Goal: Task Accomplishment & Management: Use online tool/utility

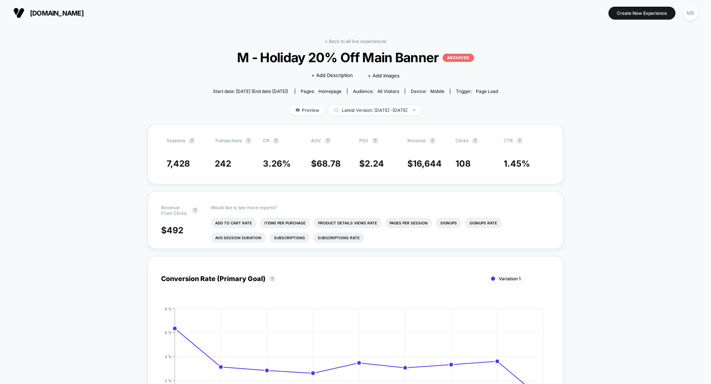
click at [25, 13] on button "[DOMAIN_NAME]" at bounding box center [48, 13] width 75 height 12
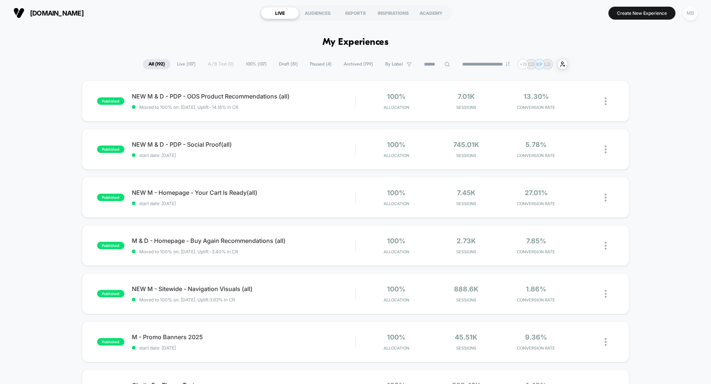
click at [684, 14] on div "MB" at bounding box center [690, 13] width 14 height 14
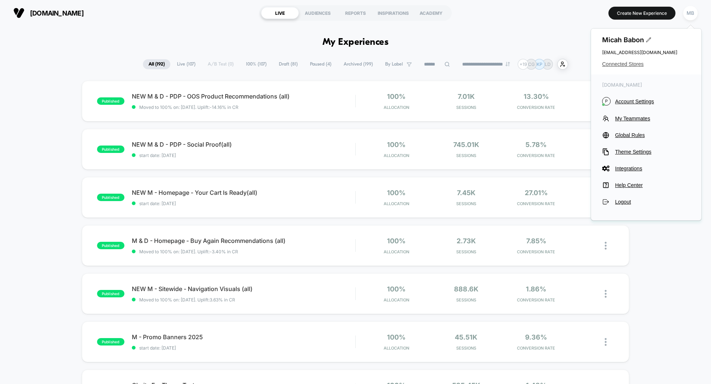
click at [632, 62] on span "Connected Stores" at bounding box center [646, 64] width 88 height 6
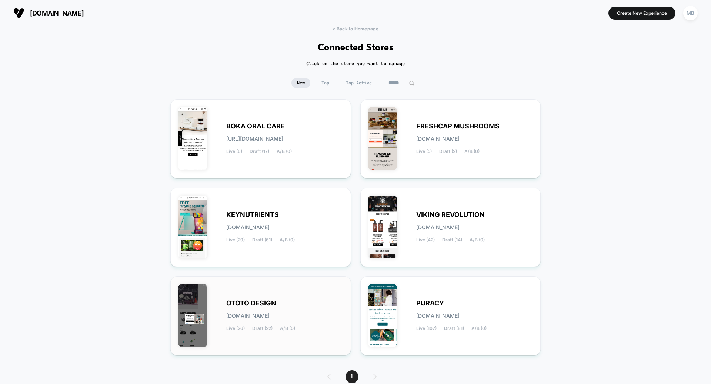
click at [270, 313] on span "[DOMAIN_NAME]" at bounding box center [247, 315] width 43 height 5
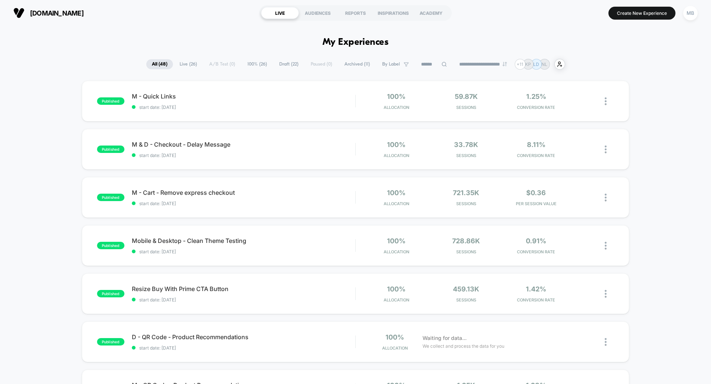
click at [281, 63] on span "Draft ( 22 )" at bounding box center [289, 64] width 30 height 10
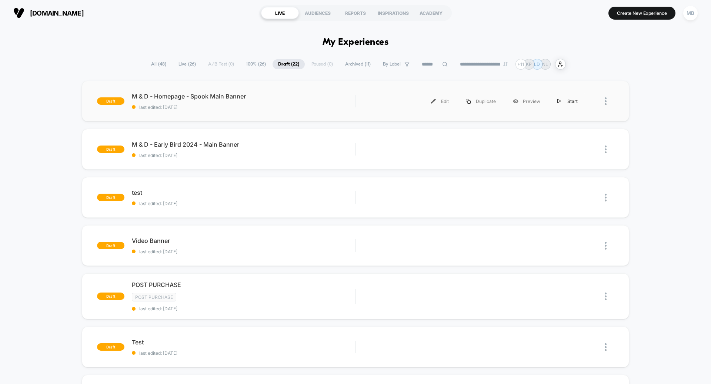
click at [572, 105] on div "Start" at bounding box center [567, 101] width 37 height 17
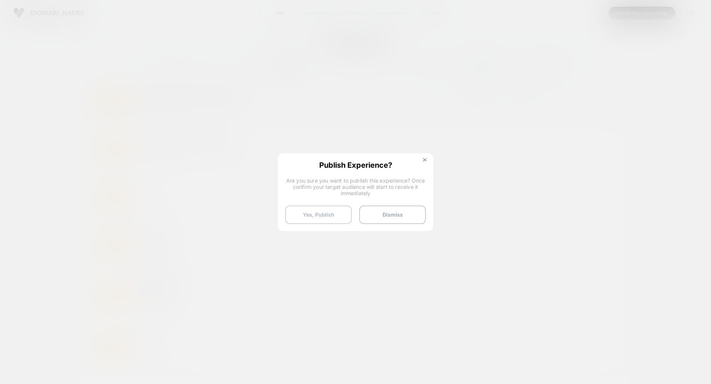
click at [318, 209] on button "Yes, Publish" at bounding box center [318, 215] width 67 height 19
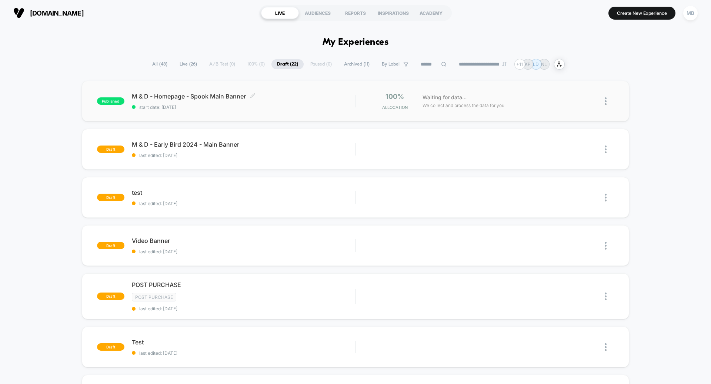
click at [233, 107] on span "start date: [DATE]" at bounding box center [243, 107] width 223 height 6
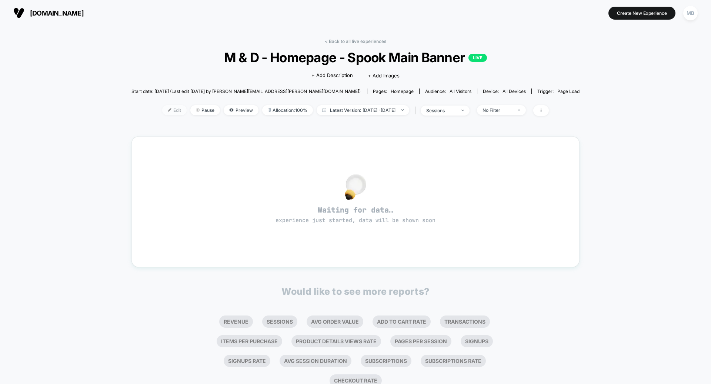
click at [162, 108] on span "Edit" at bounding box center [174, 110] width 24 height 10
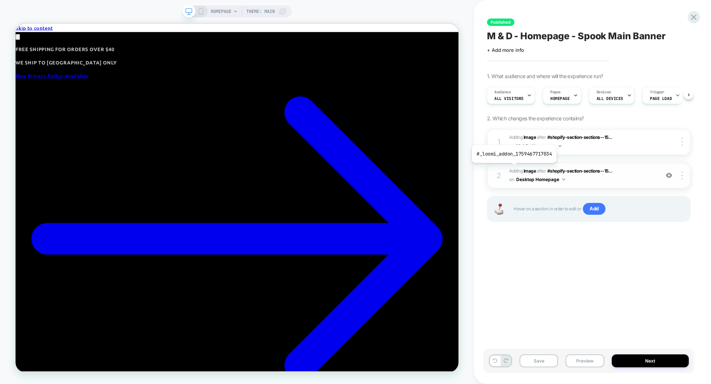
click at [513, 169] on span "Adding Image" at bounding box center [522, 171] width 27 height 6
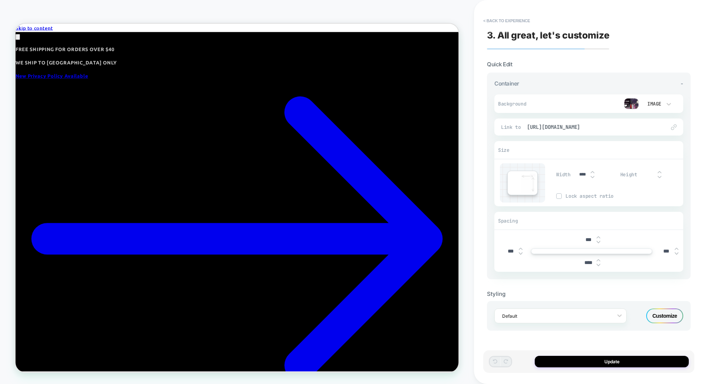
click at [586, 261] on input "****" at bounding box center [588, 263] width 17 height 6
type input "*****"
click at [617, 365] on button "Update" at bounding box center [612, 361] width 154 height 11
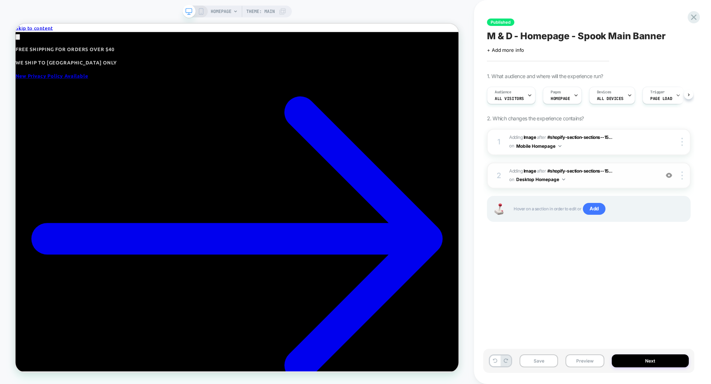
scroll to position [0, 0]
click at [201, 14] on rect at bounding box center [201, 12] width 4 height 6
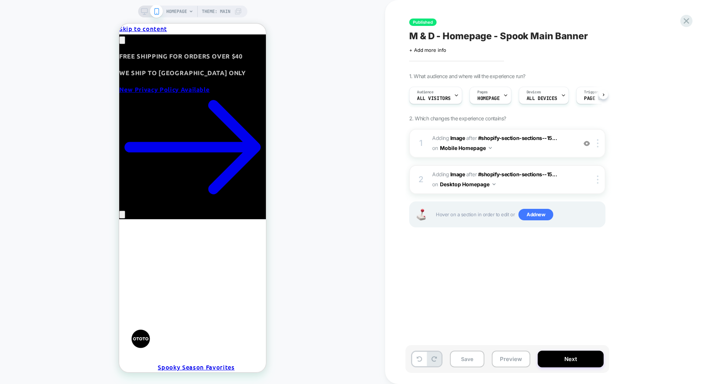
scroll to position [0, 0]
click at [437, 135] on span "Adding Image" at bounding box center [448, 138] width 33 height 6
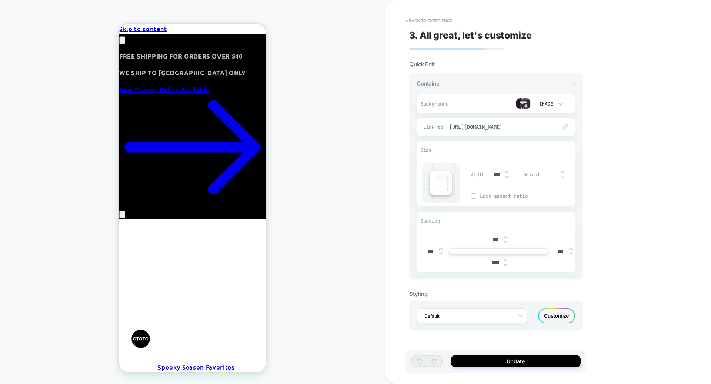
click at [494, 261] on input "****" at bounding box center [495, 263] width 17 height 6
type input "****"
click at [504, 363] on button "Update" at bounding box center [516, 361] width 130 height 12
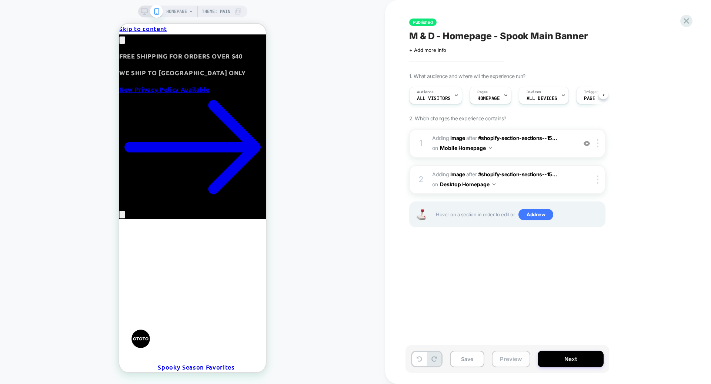
click at [504, 362] on button "Preview" at bounding box center [511, 359] width 39 height 17
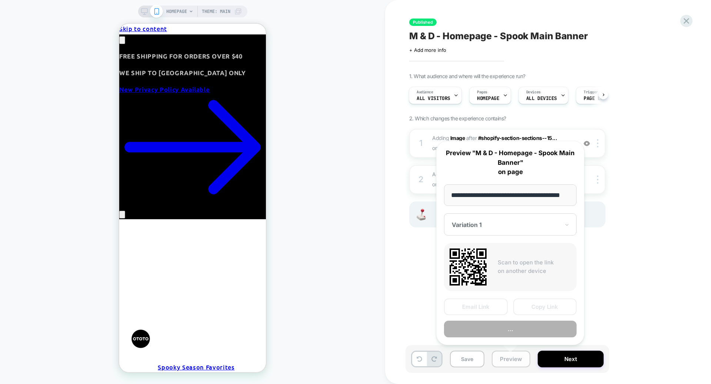
scroll to position [0, 13]
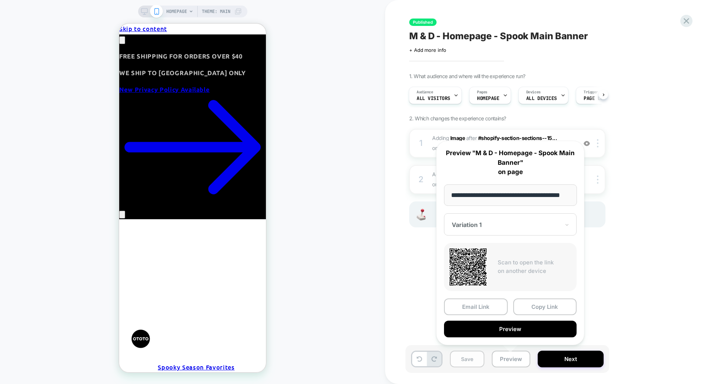
click at [481, 362] on button "Save" at bounding box center [467, 359] width 34 height 17
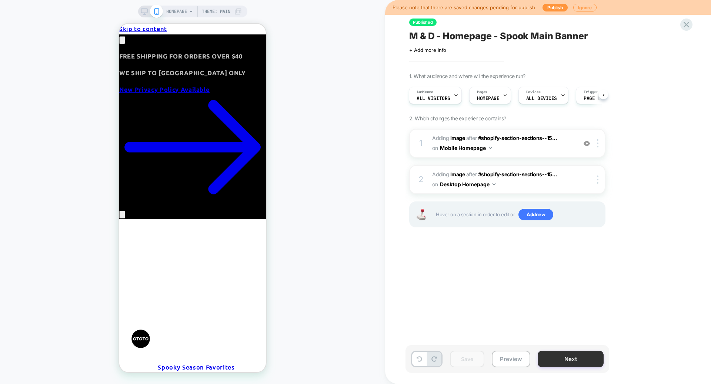
click at [584, 355] on button "Next" at bounding box center [571, 359] width 66 height 17
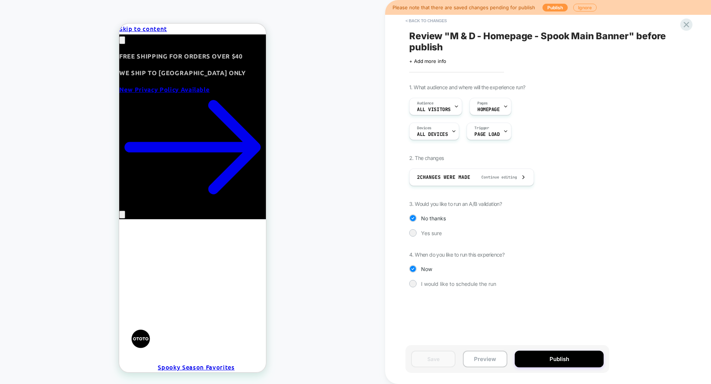
click at [584, 355] on button "Publish" at bounding box center [559, 359] width 89 height 17
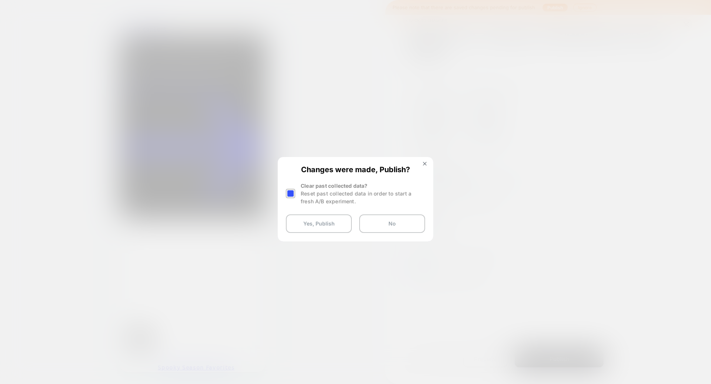
drag, startPoint x: 287, startPoint y: 193, endPoint x: 297, endPoint y: 204, distance: 14.7
click at [287, 193] on div at bounding box center [290, 193] width 9 height 9
click at [310, 220] on button "Yes, Publish" at bounding box center [319, 223] width 66 height 19
